Goal: Check status: Check status

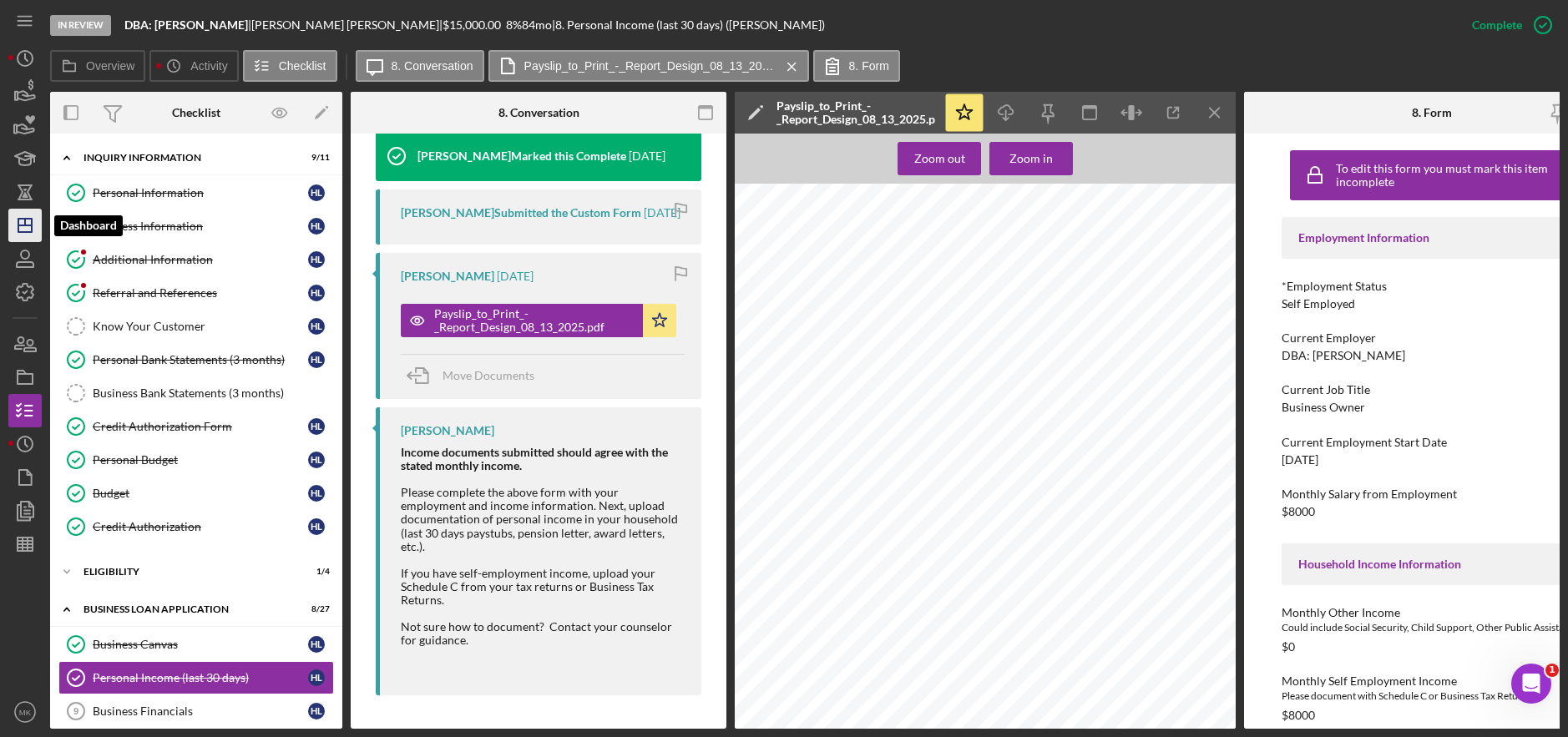
click at [23, 232] on polygon "button" at bounding box center [25, 226] width 14 height 14
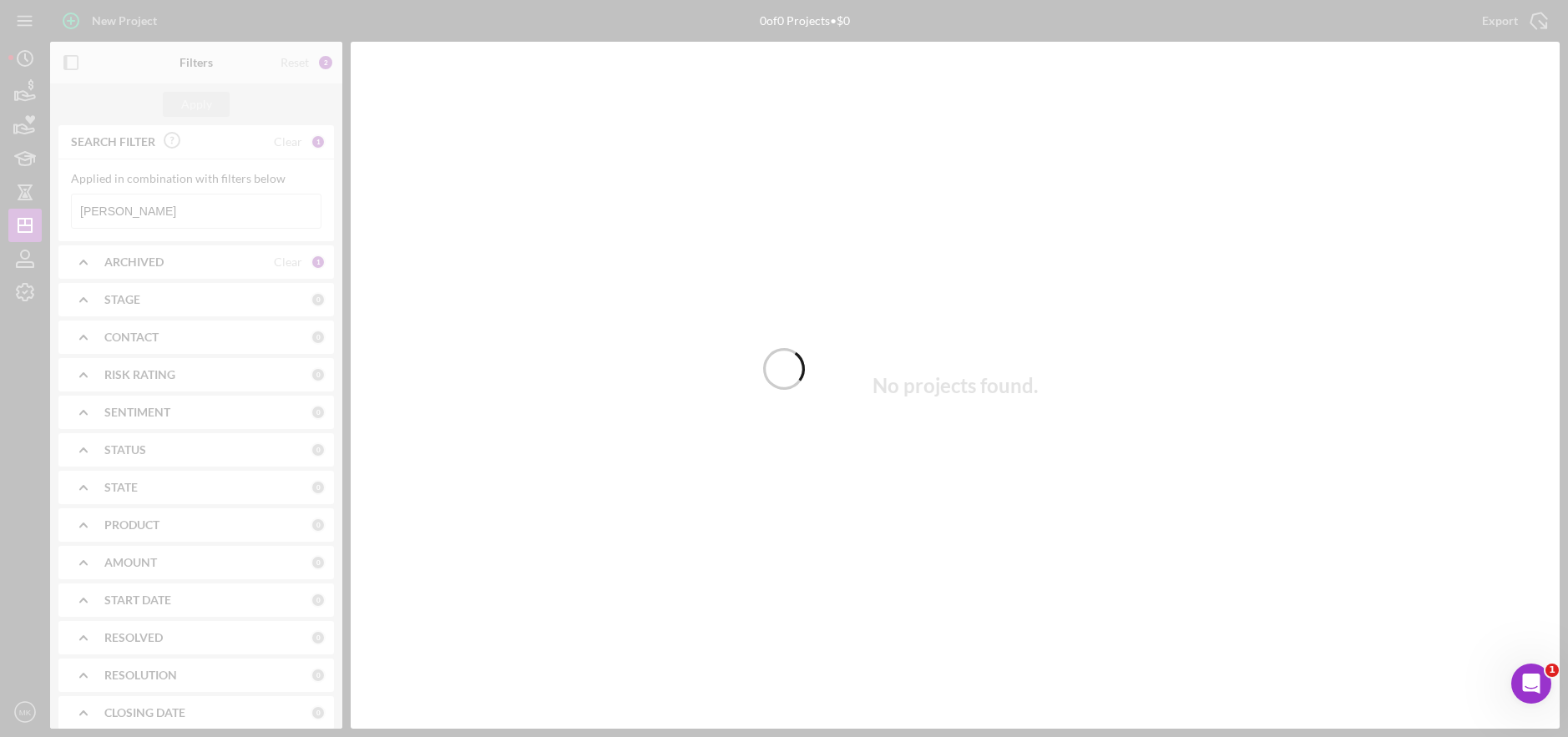
click at [216, 212] on div at bounding box center [784, 368] width 1568 height 737
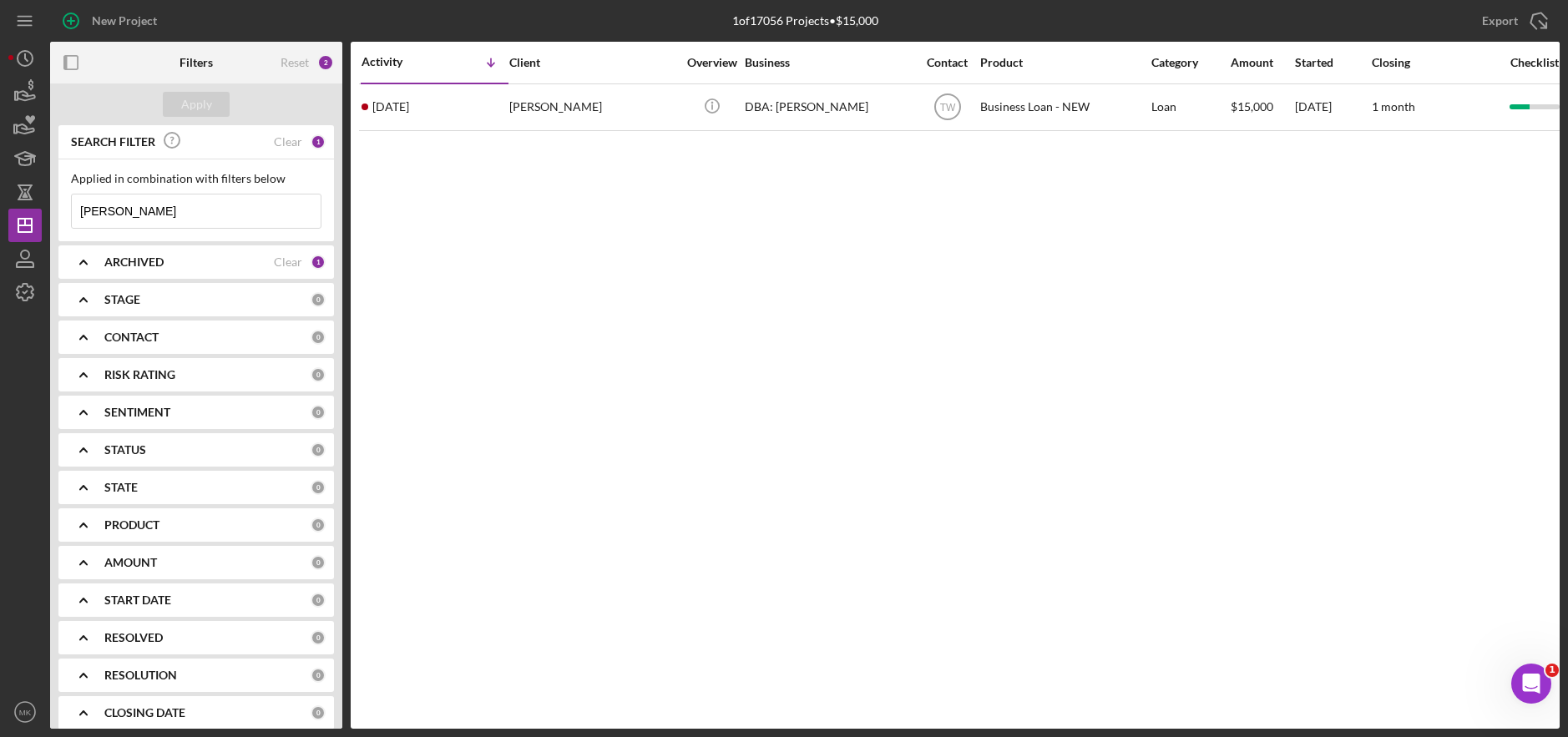
click at [211, 215] on input "[PERSON_NAME]" at bounding box center [195, 211] width 249 height 34
drag, startPoint x: 211, startPoint y: 215, endPoint x: 22, endPoint y: 216, distance: 189.0
click at [22, 216] on div "New Project 1 of 17056 Projects • $15,000 [PERSON_NAME] Export Icon/Export Filt…" at bounding box center [784, 364] width 1551 height 728
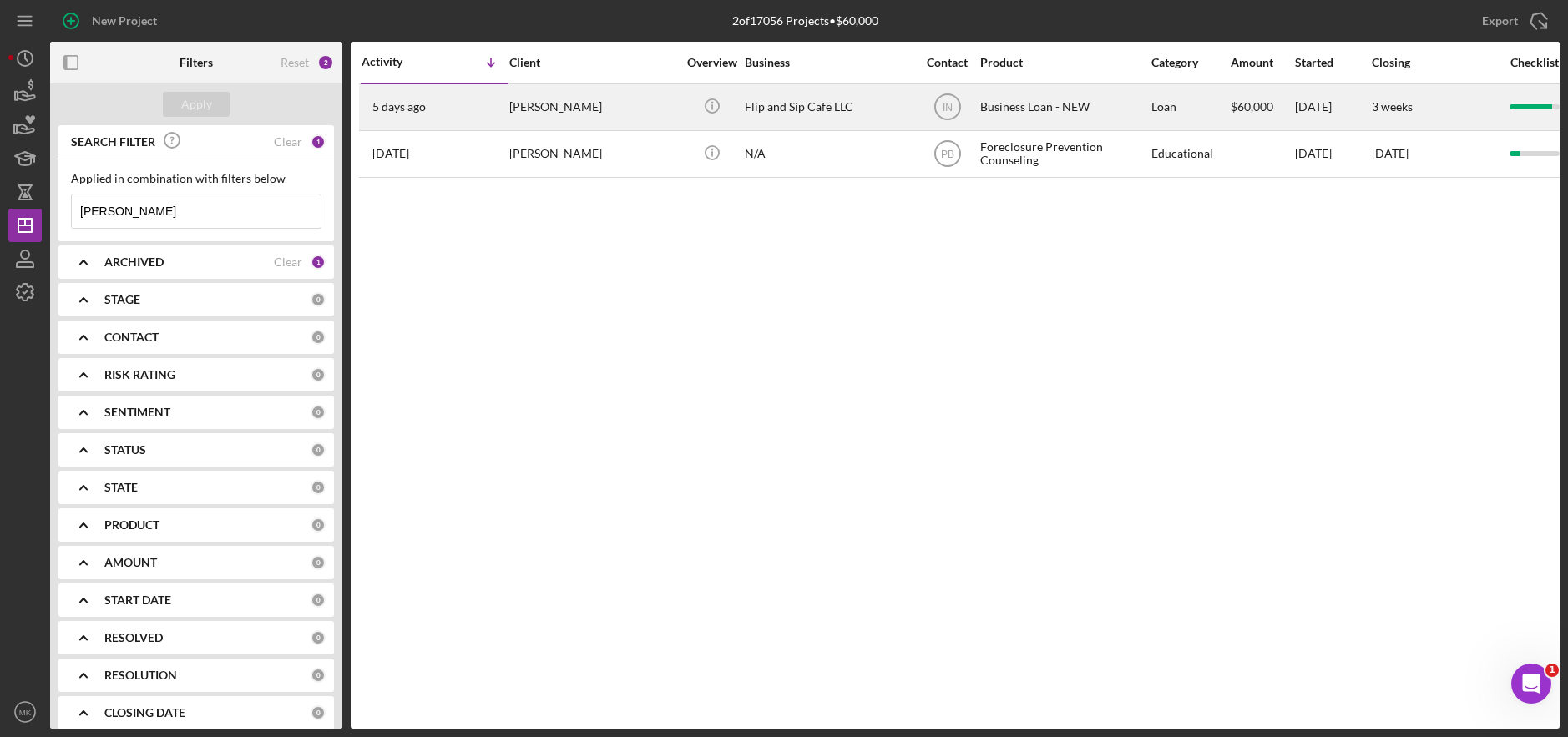
type input "[PERSON_NAME]"
click at [784, 109] on div "Flip and Sip Cafe LLC" at bounding box center [828, 107] width 167 height 44
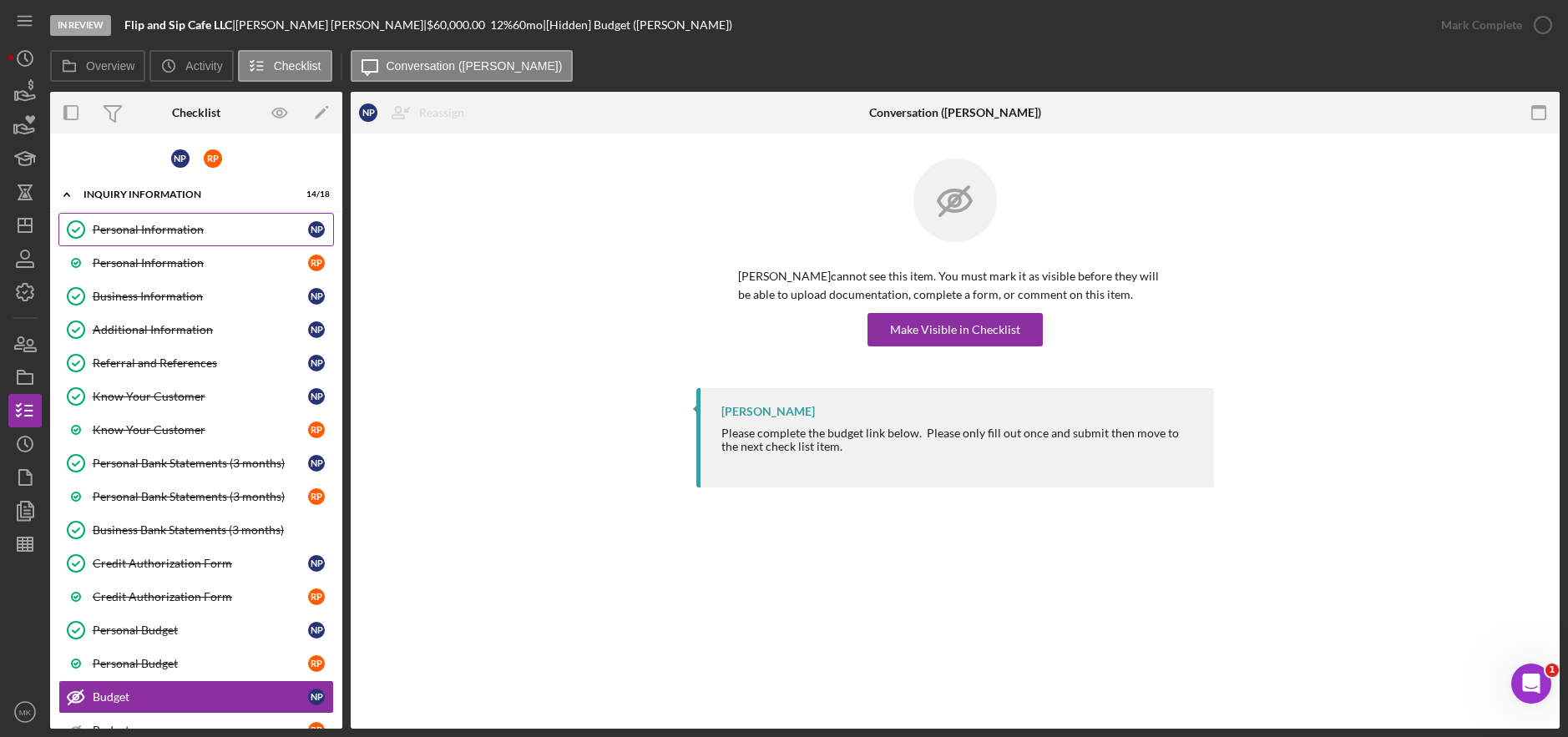
click at [196, 231] on div "Personal Information" at bounding box center [201, 230] width 215 height 14
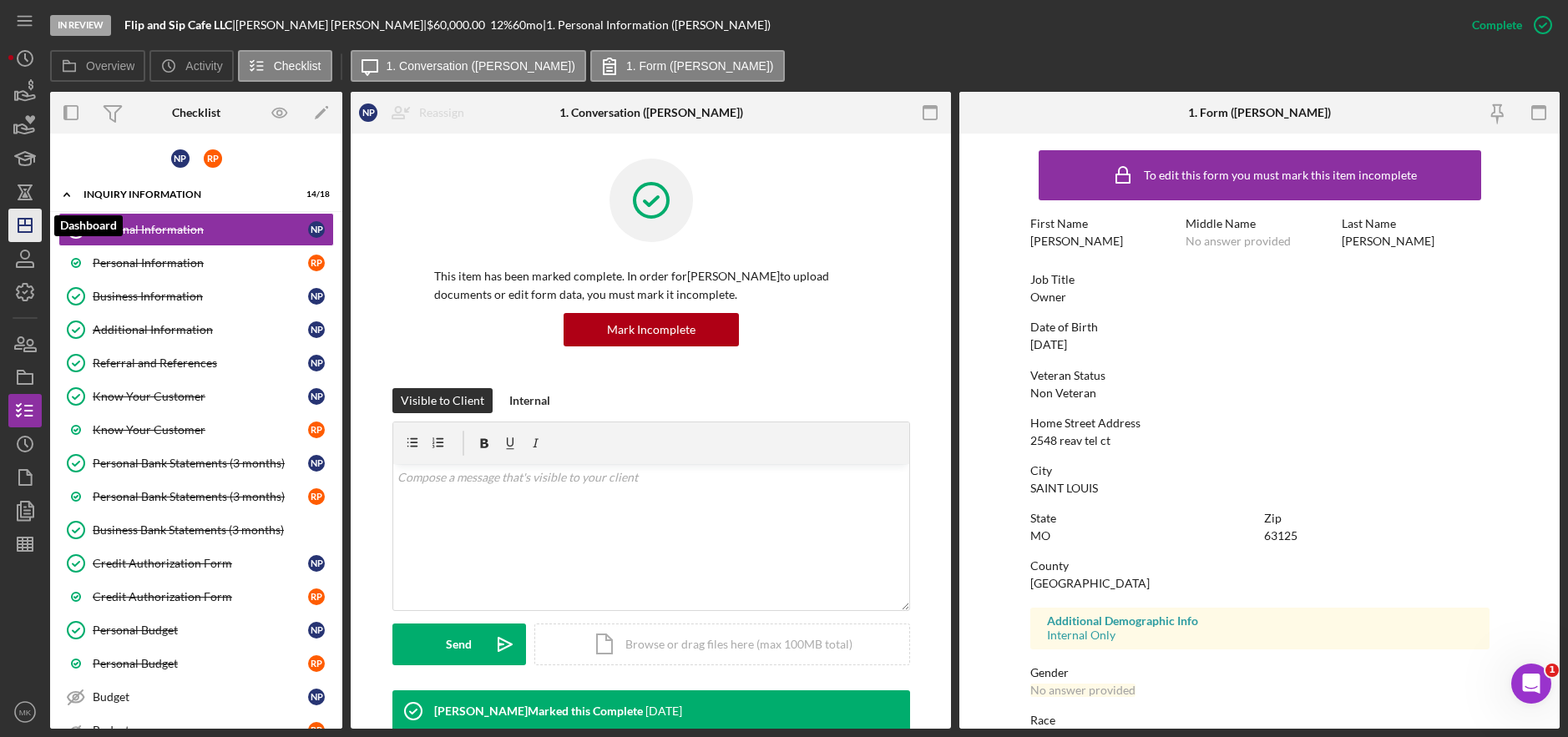
click at [22, 226] on line "button" at bounding box center [25, 226] width 14 height 0
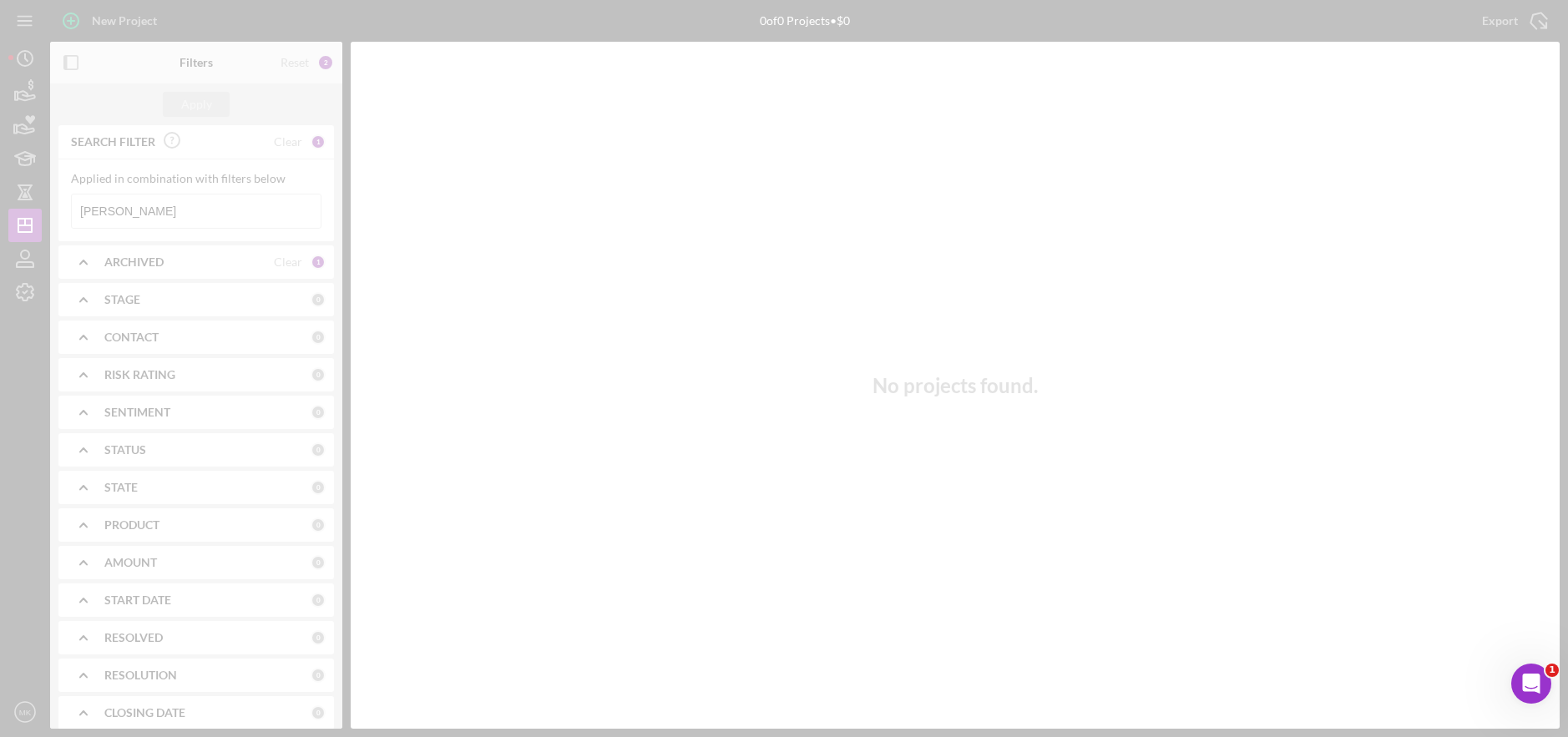
click at [132, 218] on div at bounding box center [784, 368] width 1568 height 737
click at [184, 211] on div at bounding box center [784, 368] width 1568 height 737
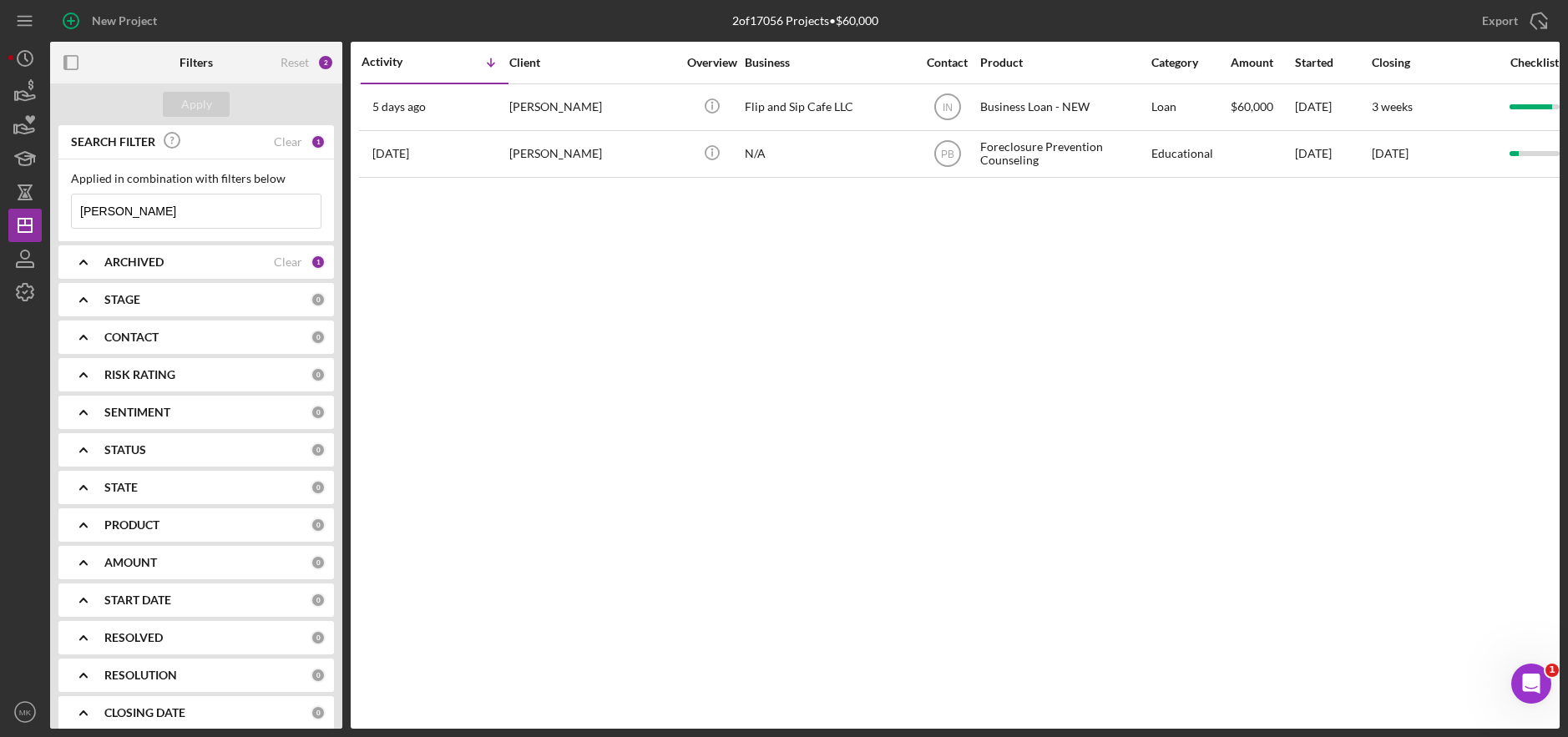
drag, startPoint x: 184, startPoint y: 211, endPoint x: -32, endPoint y: 168, distance: 220.2
click at [0, 168] on html "New Project 2 of 17056 Projects • $60,000 [PERSON_NAME] Export Icon/Export Filt…" at bounding box center [784, 368] width 1568 height 737
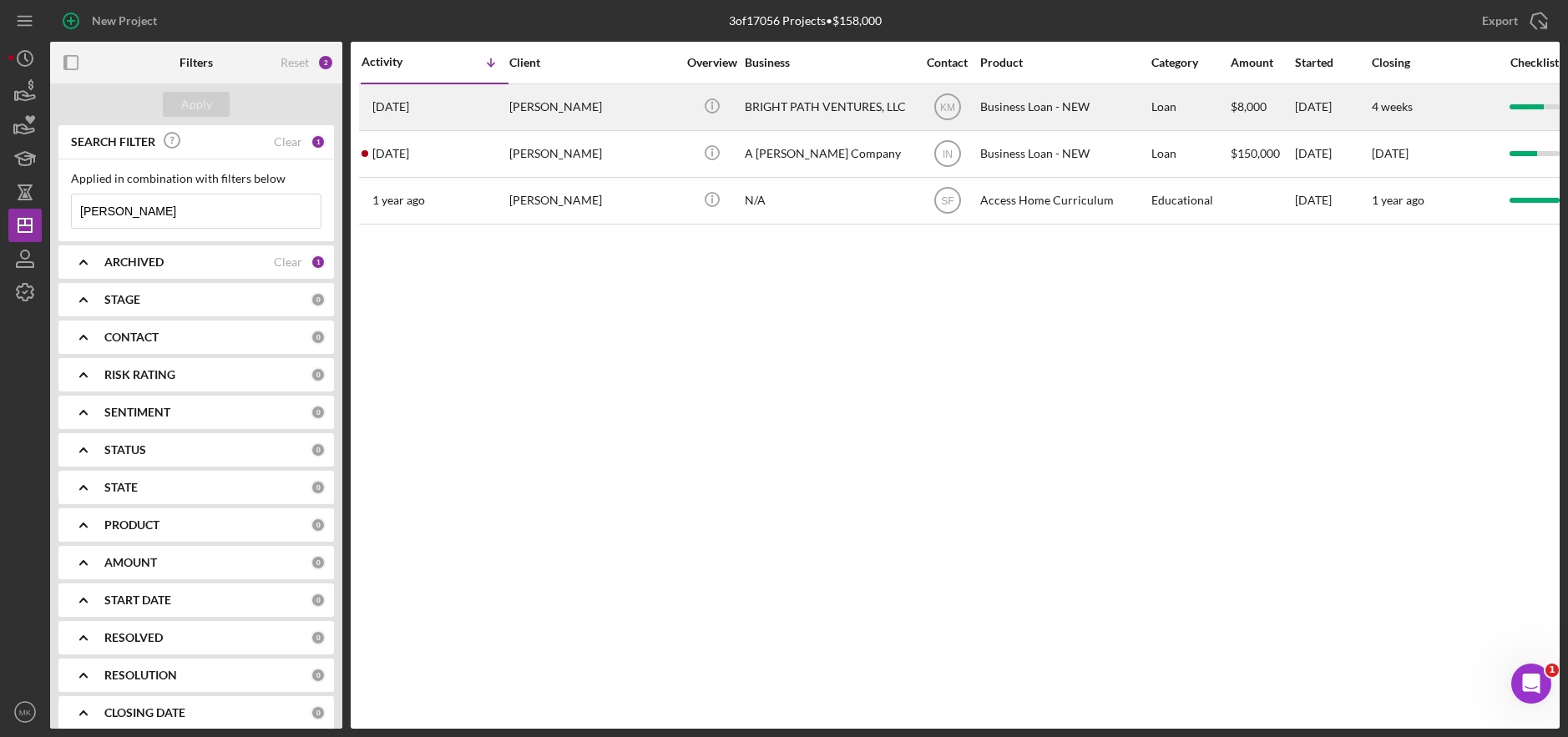
type input "[PERSON_NAME]"
click at [823, 105] on div "BRIGHT PATH VENTURES, LLC" at bounding box center [828, 107] width 167 height 44
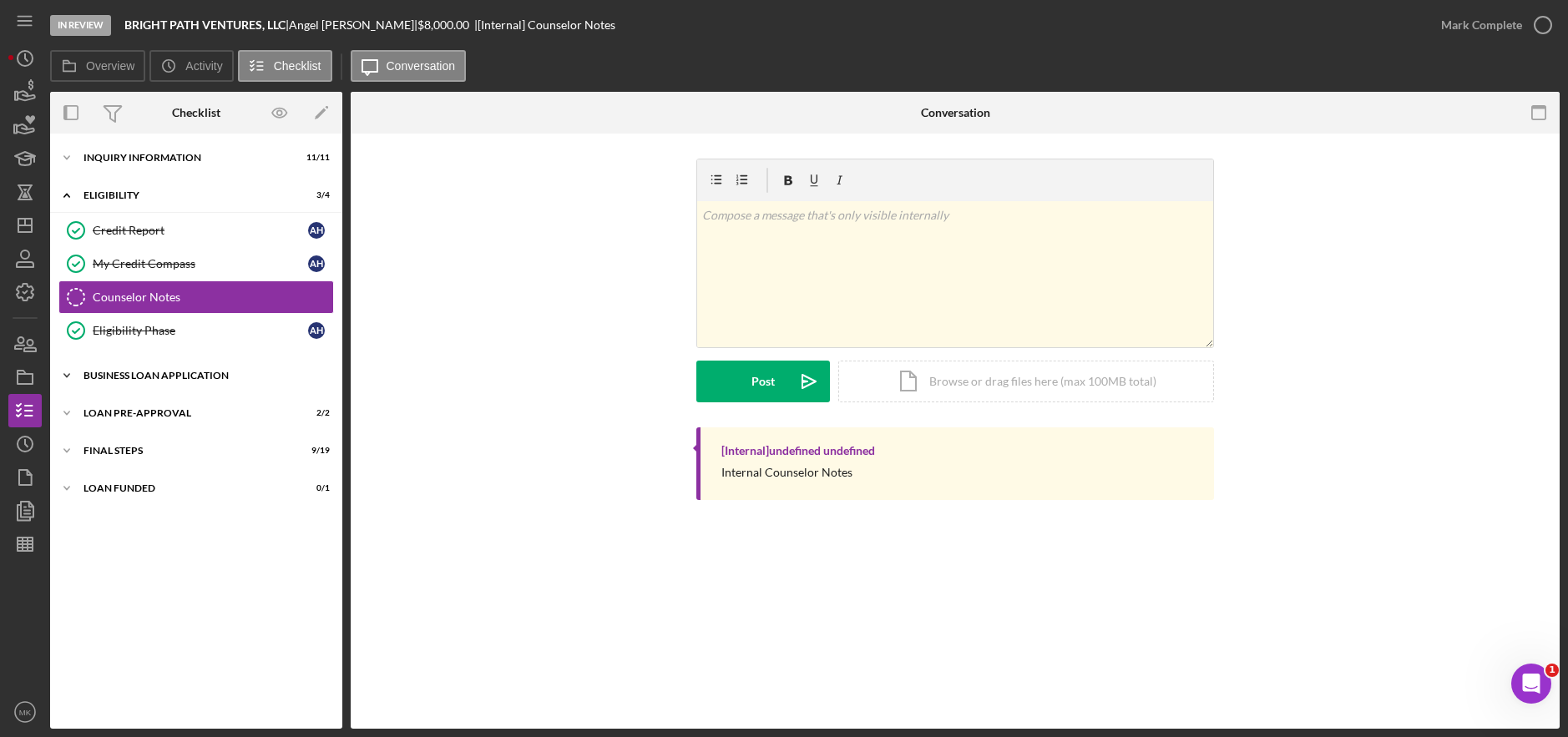
drag, startPoint x: 164, startPoint y: 388, endPoint x: 165, endPoint y: 380, distance: 8.1
click at [164, 387] on div "Icon/Expander BUSINESS LOAN APPLICATION 19 / 27" at bounding box center [195, 375] width 292 height 34
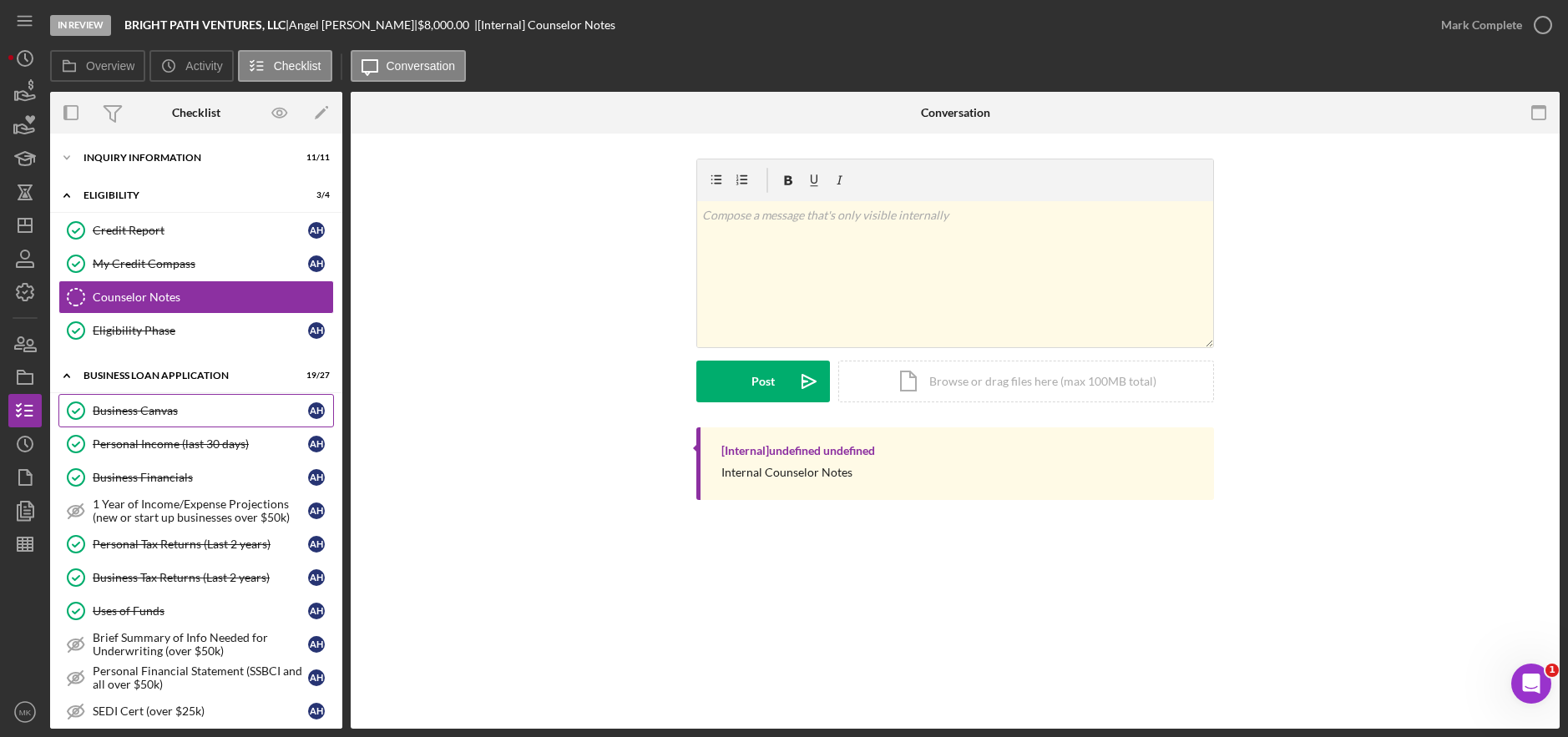
click at [170, 412] on div "Business Canvas" at bounding box center [201, 411] width 215 height 14
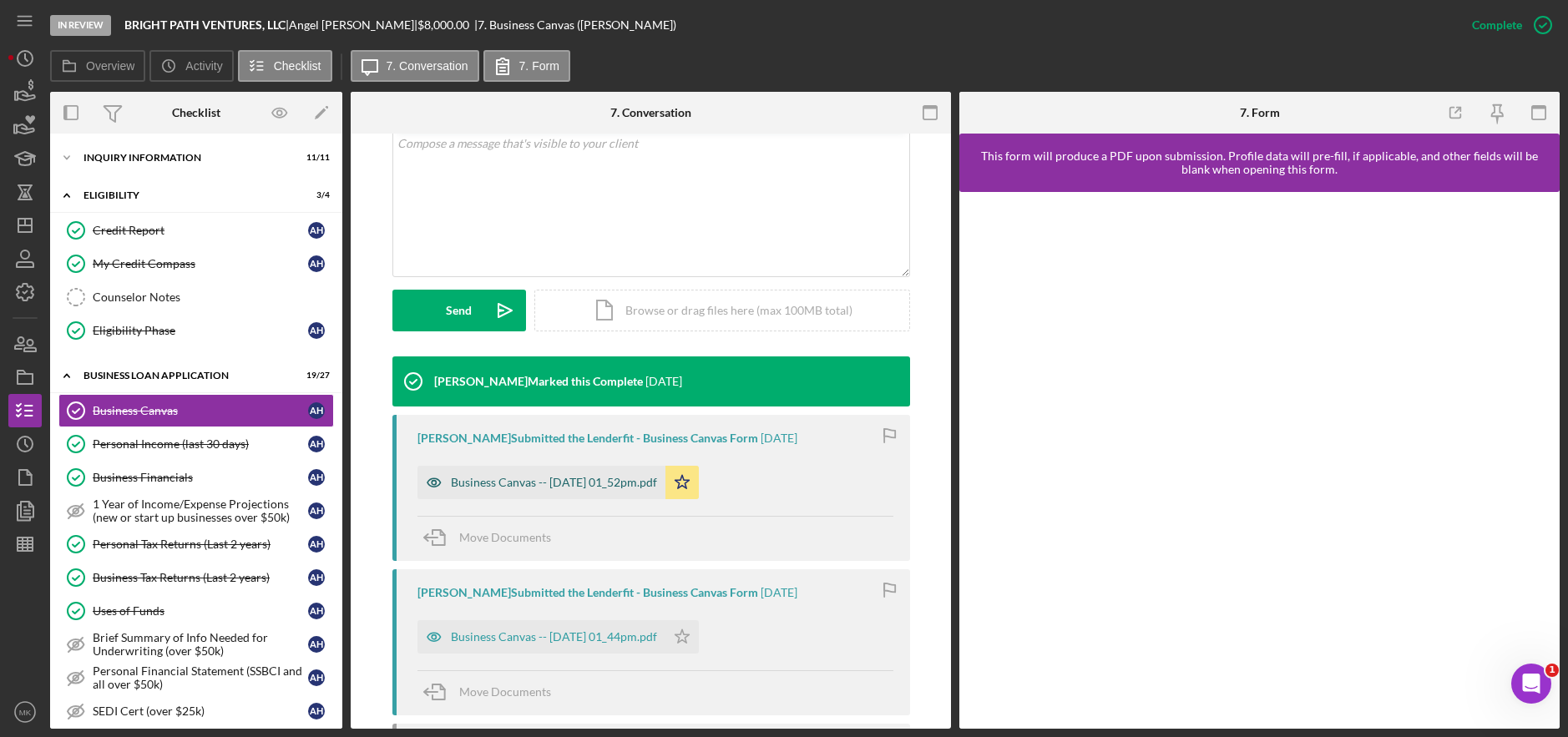
click at [595, 493] on div "Business Canvas -- [DATE] 01_52pm.pdf" at bounding box center [542, 482] width 248 height 34
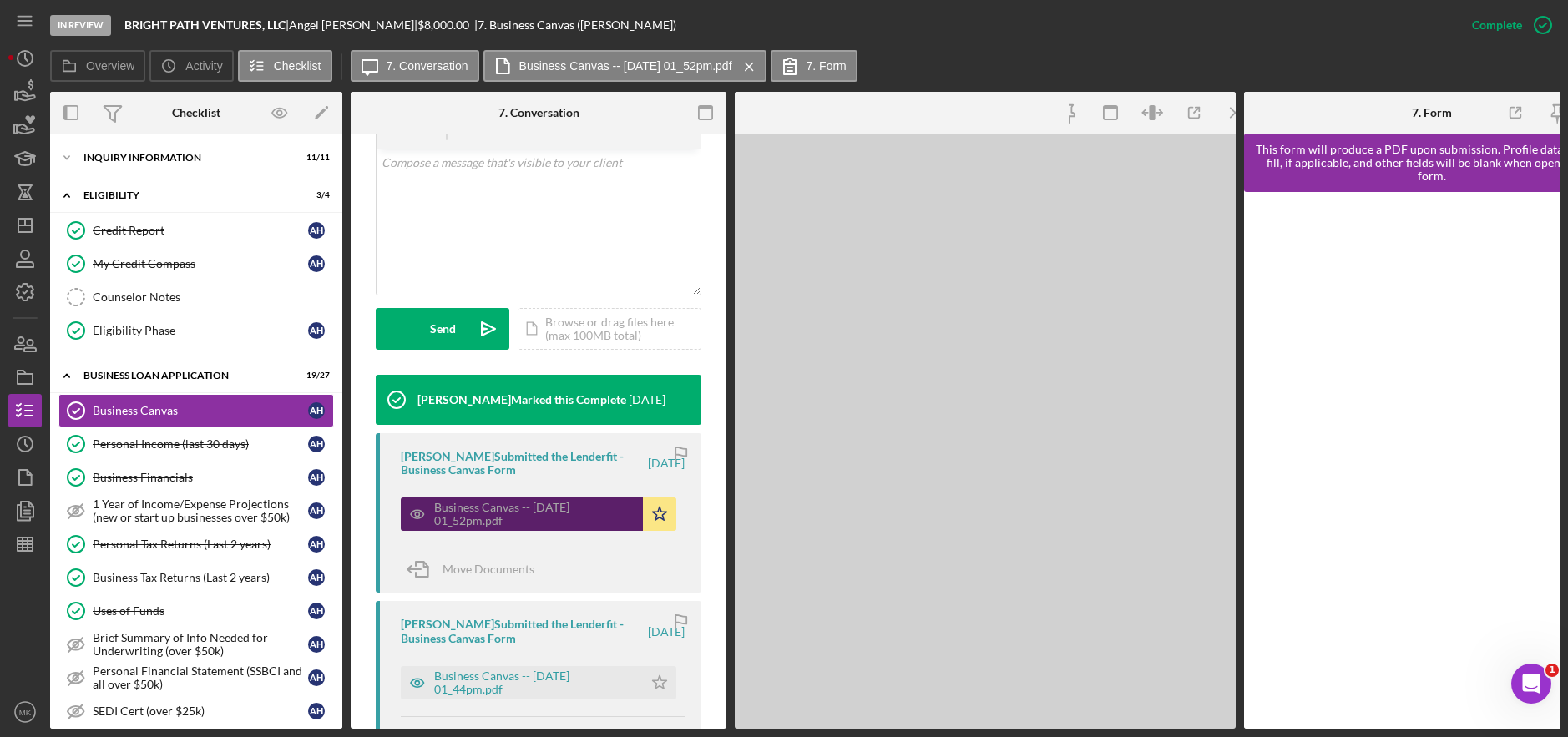
scroll to position [353, 0]
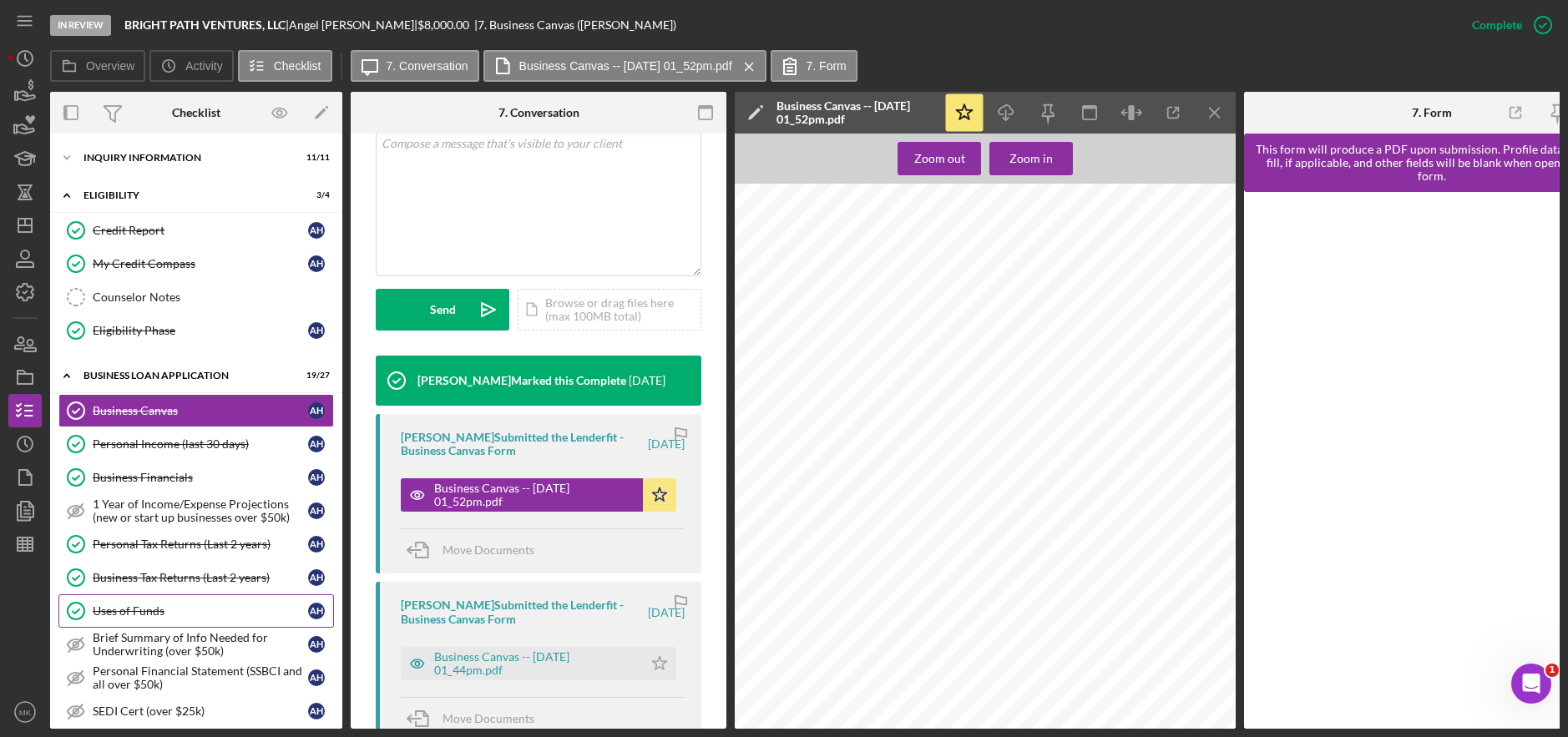
click at [151, 615] on div "Uses of Funds" at bounding box center [201, 611] width 215 height 14
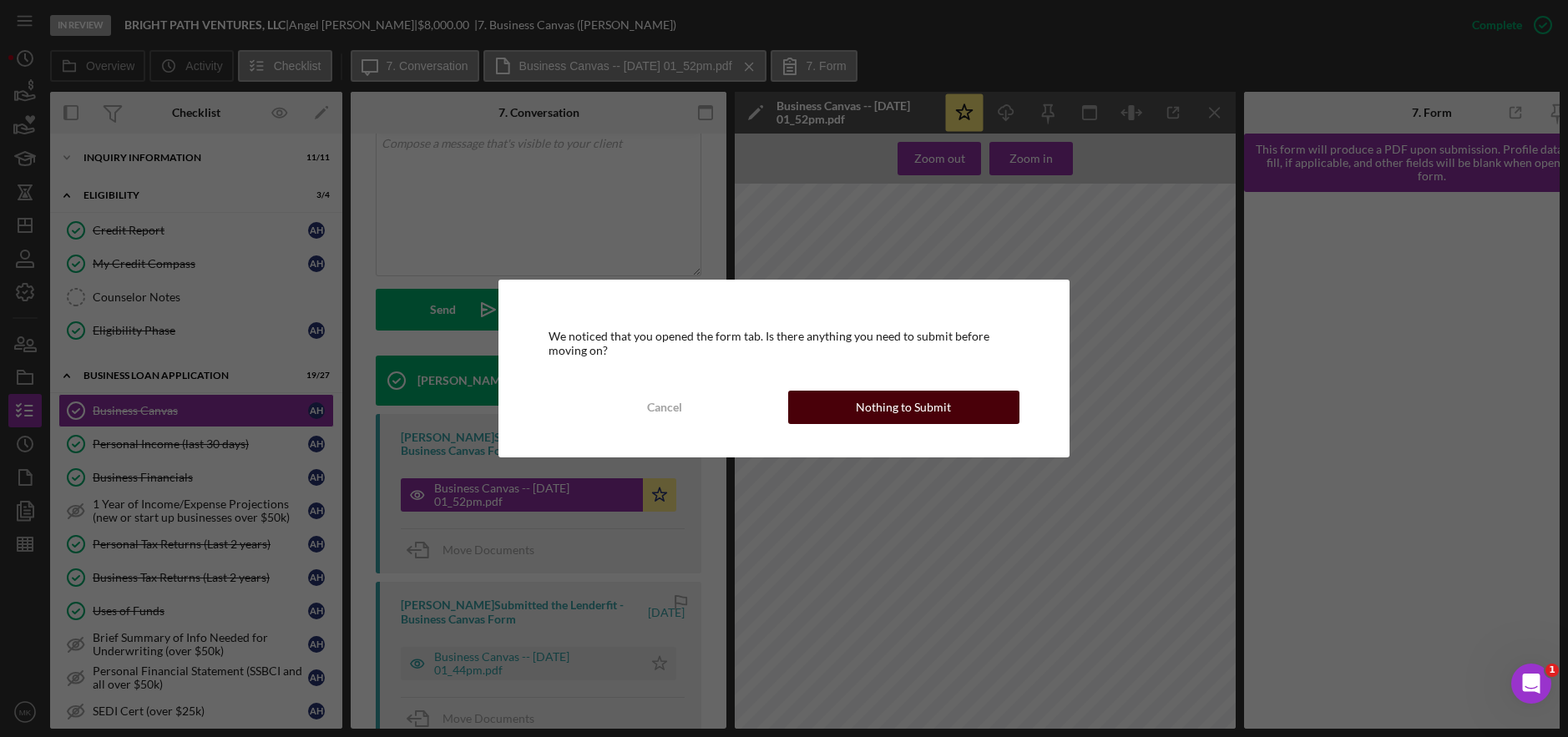
click at [907, 412] on div "Nothing to Submit" at bounding box center [903, 407] width 96 height 34
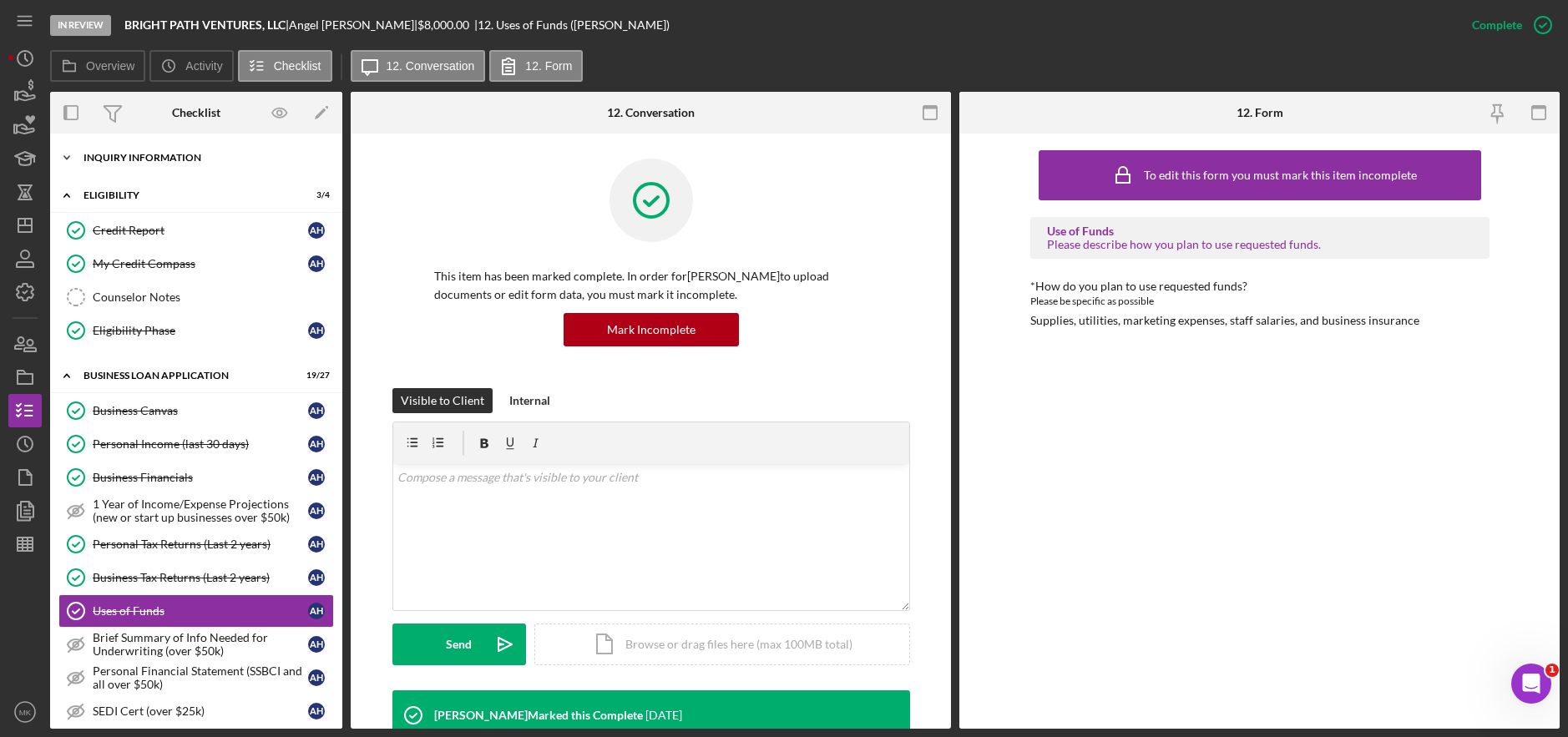
click at [159, 169] on div "Icon/Expander INQUIRY INFORMATION 11 / 11" at bounding box center [195, 158] width 292 height 34
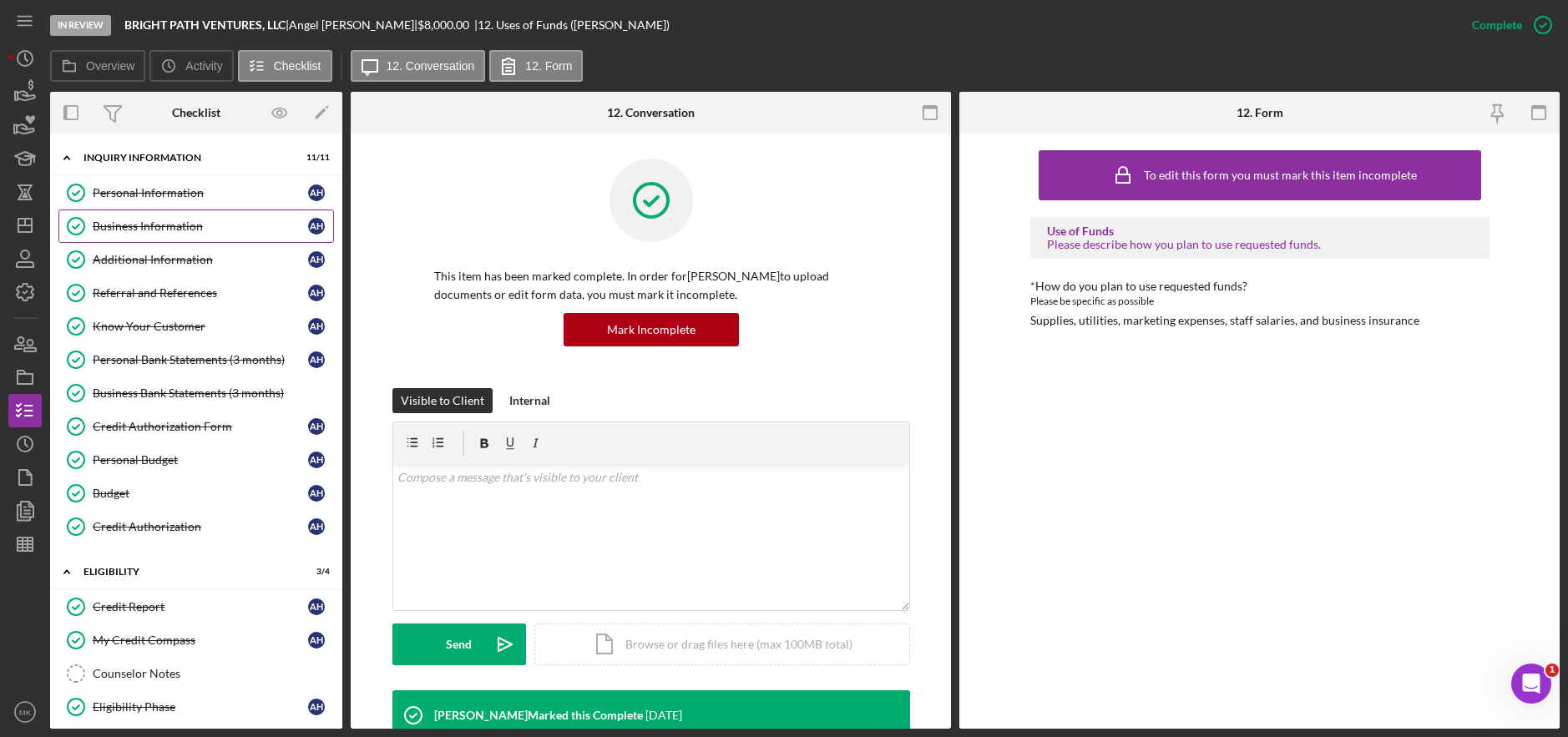
click at [147, 232] on div "Business Information" at bounding box center [201, 226] width 215 height 14
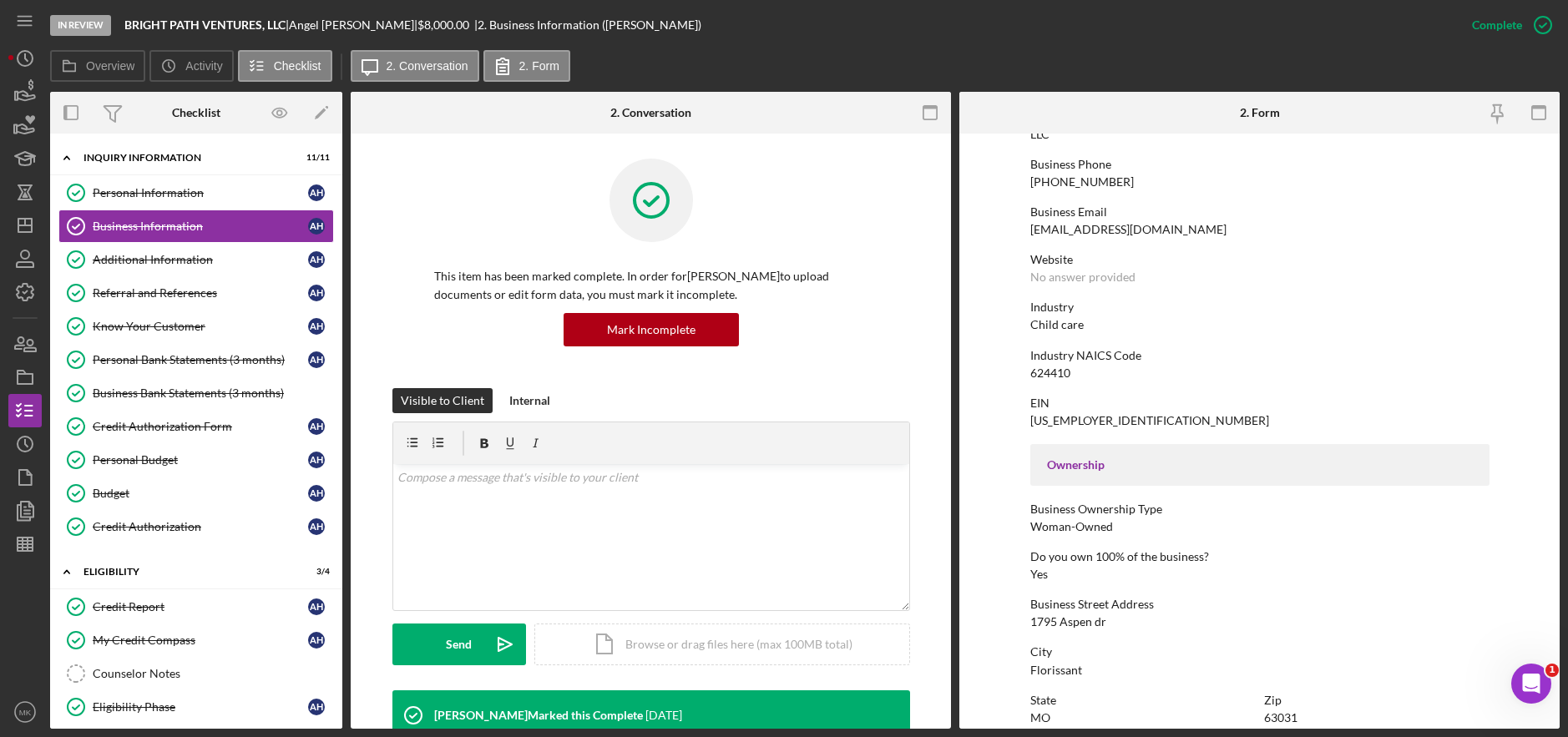
scroll to position [418, 0]
